Goal: Task Accomplishment & Management: Manage account settings

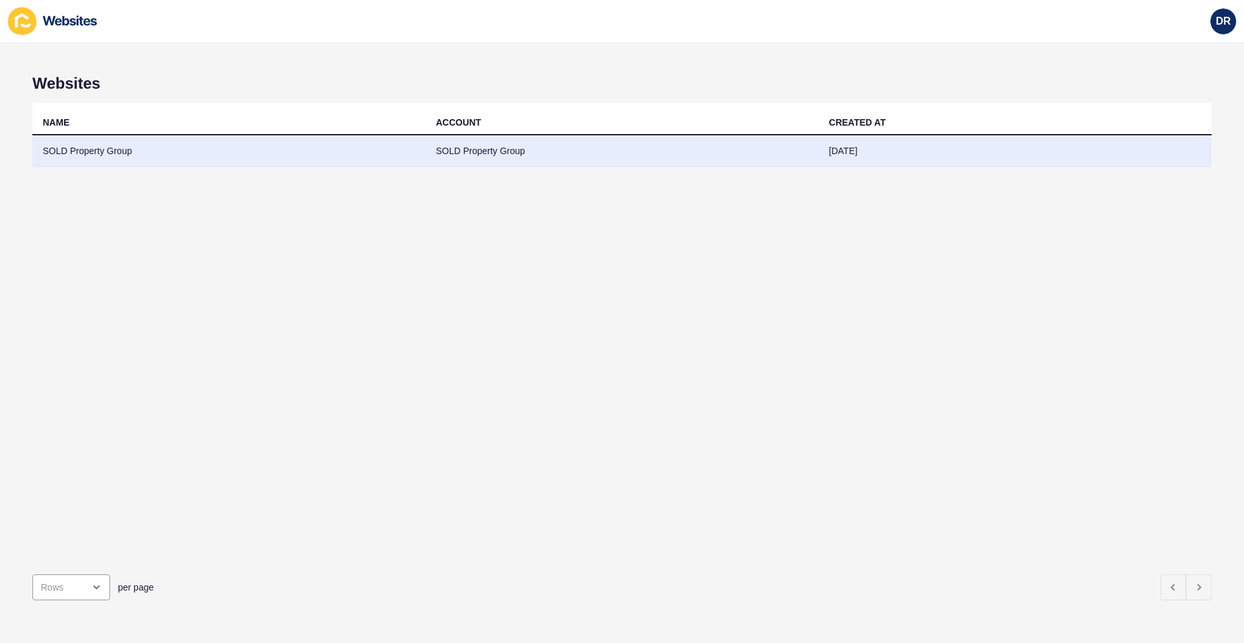
click at [129, 149] on td "SOLD Property Group" at bounding box center [228, 151] width 393 height 32
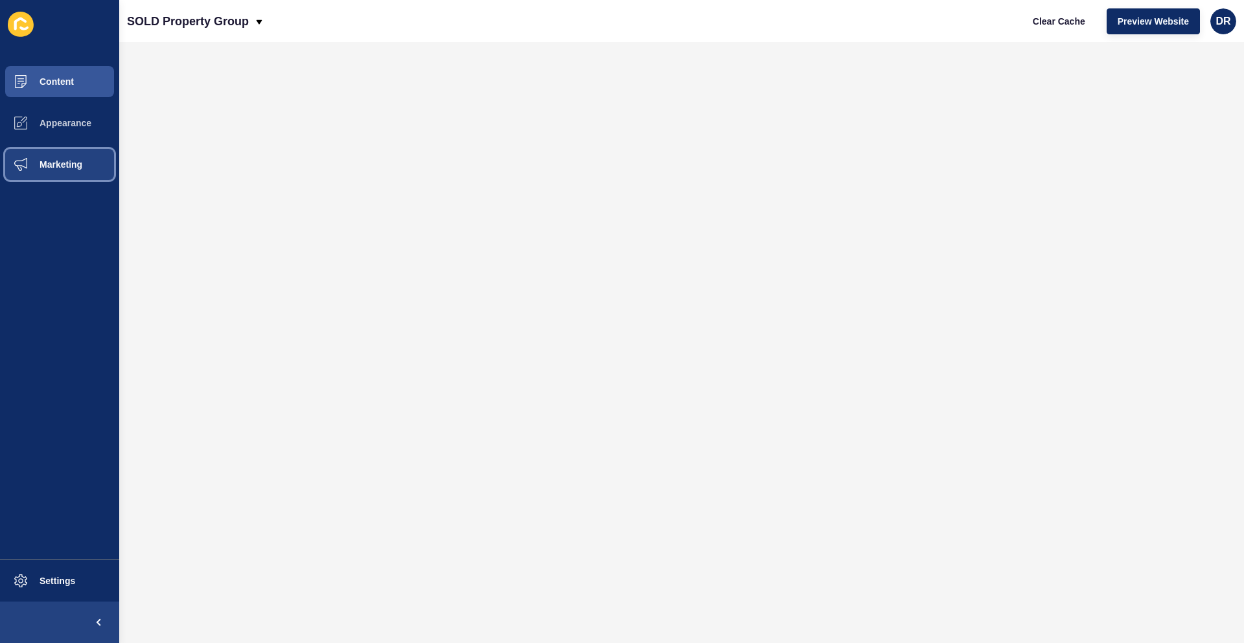
click at [66, 160] on span "Marketing" at bounding box center [40, 164] width 84 height 10
click at [62, 161] on span "Marketing" at bounding box center [40, 164] width 84 height 10
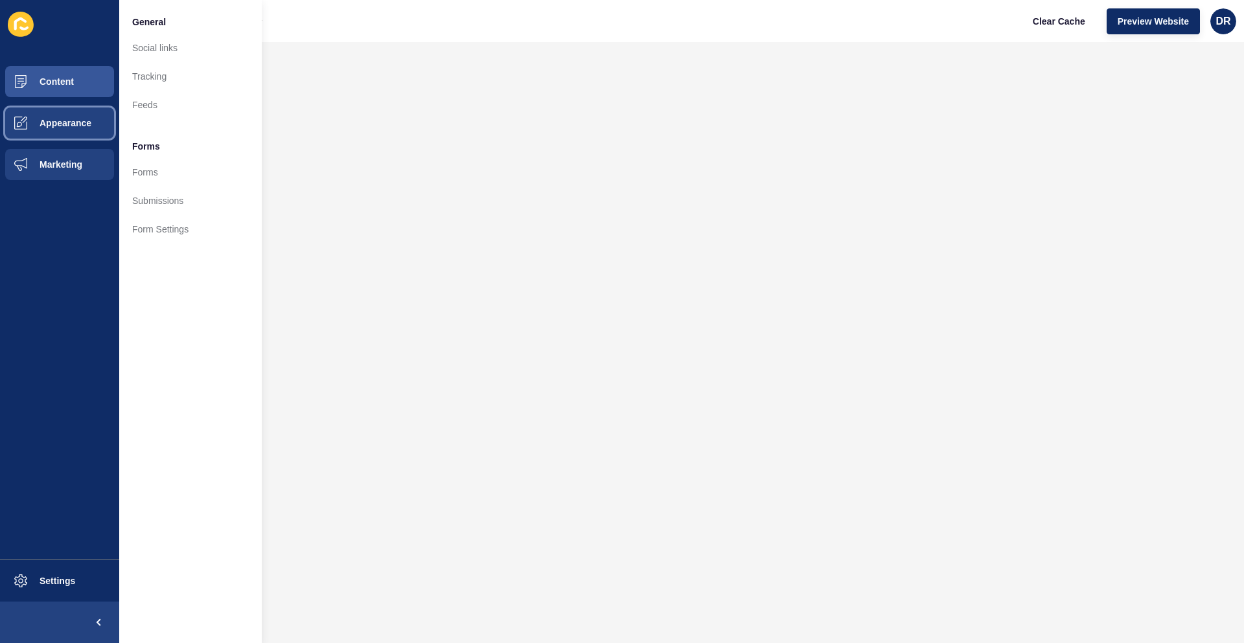
click at [58, 124] on span "Appearance" at bounding box center [44, 123] width 93 height 10
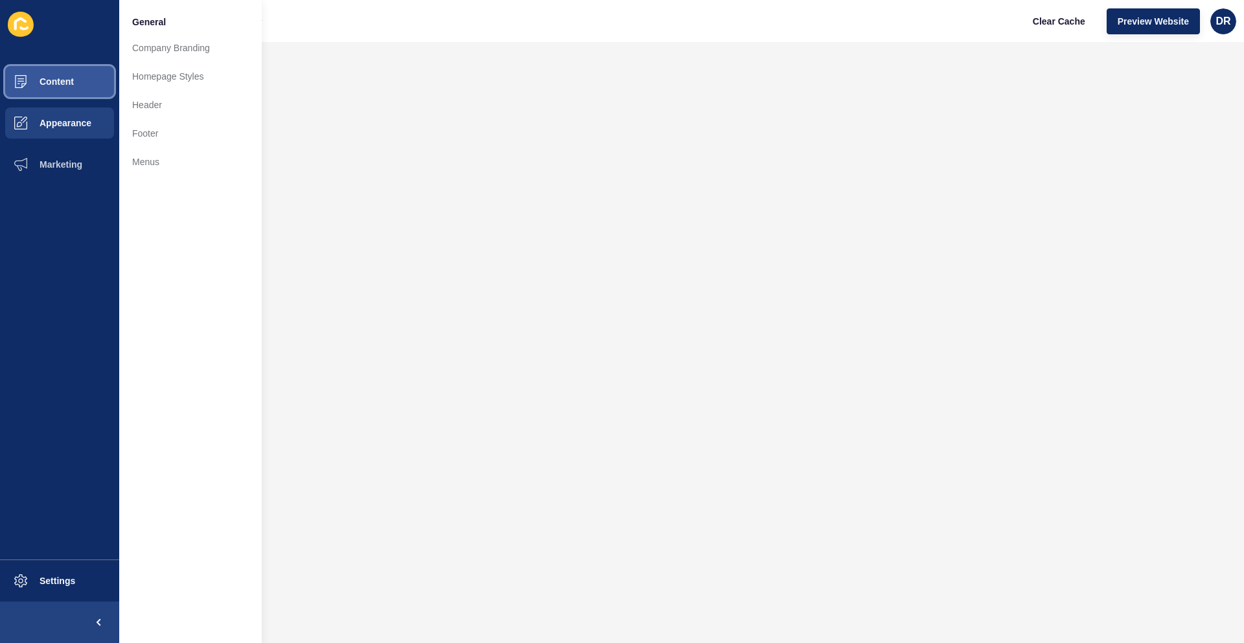
click at [54, 79] on span "Content" at bounding box center [36, 81] width 76 height 10
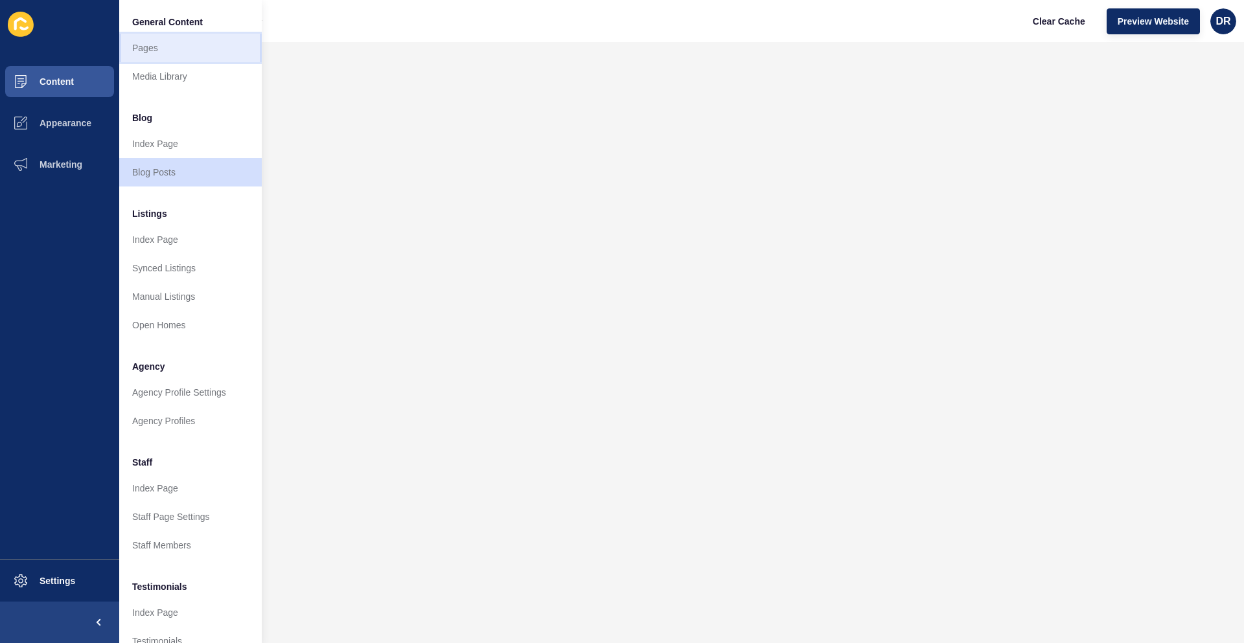
click at [161, 42] on link "Pages" at bounding box center [190, 48] width 143 height 29
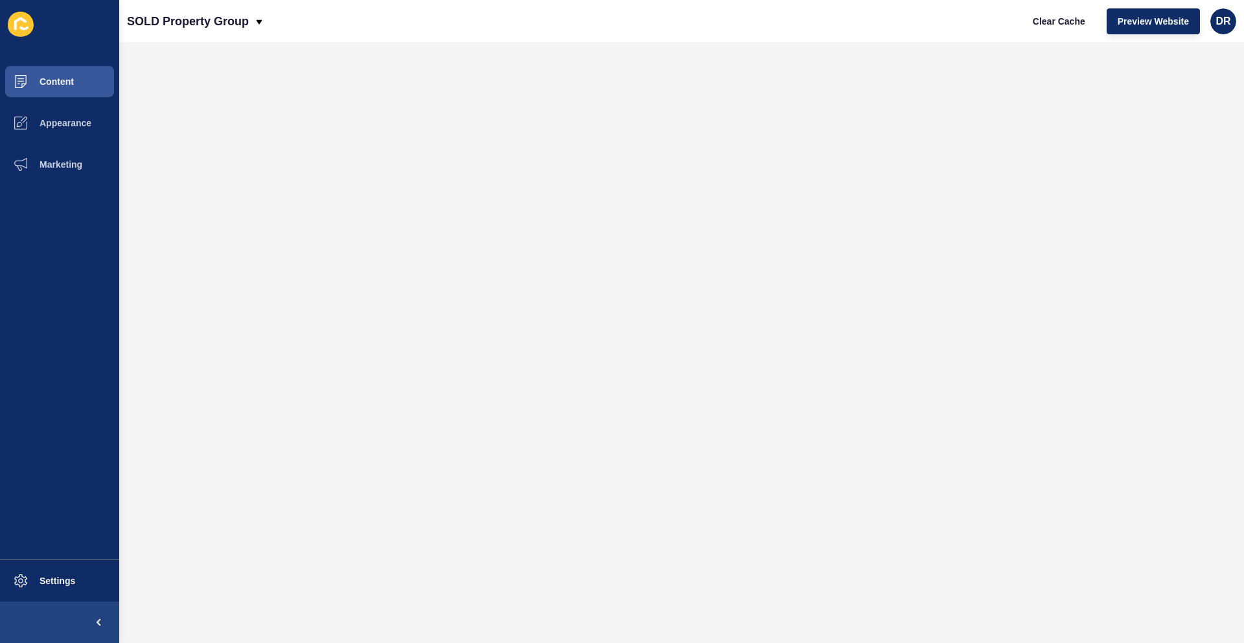
click at [426, 41] on div "SOLD Property Group Clear Cache Preview Website DR" at bounding box center [681, 21] width 1125 height 42
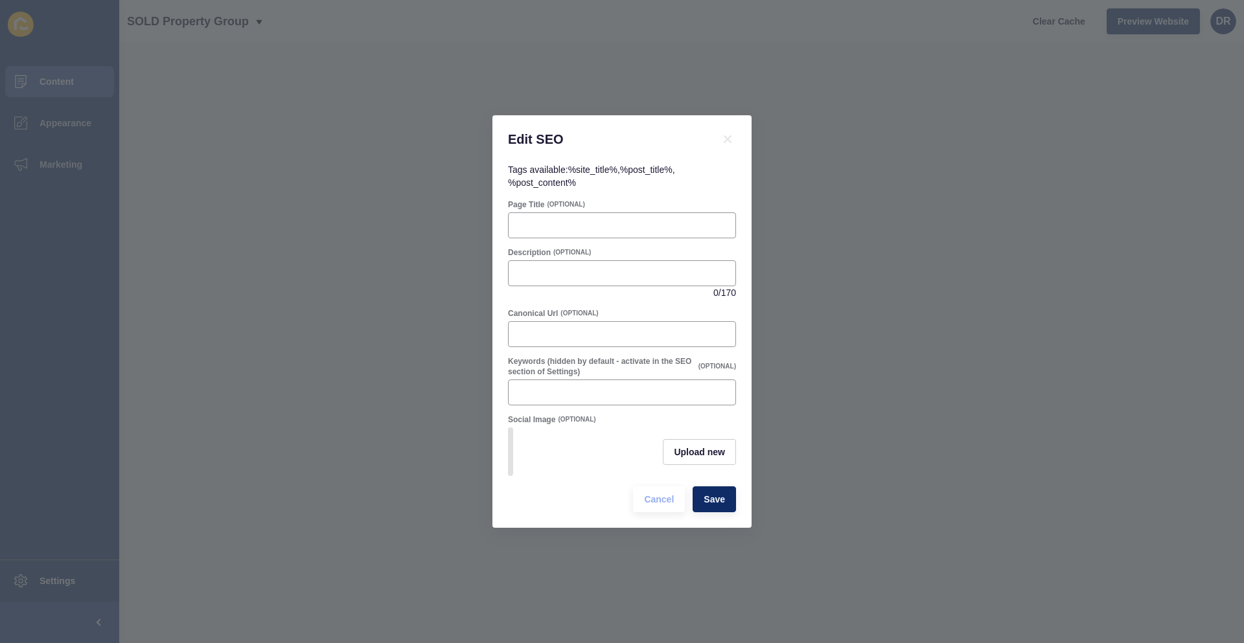
click at [1099, 487] on div "Edit SEO Tags available: %site_title% , %post_title% , %post_content% Page Titl…" at bounding box center [622, 321] width 1244 height 643
click at [1150, 487] on div "Edit SEO Tags available: %site_title% , %post_title% , %post_content% Page Titl…" at bounding box center [622, 321] width 1244 height 643
click at [655, 496] on span "Cancel" at bounding box center [659, 499] width 30 height 13
